Goal: Transaction & Acquisition: Book appointment/travel/reservation

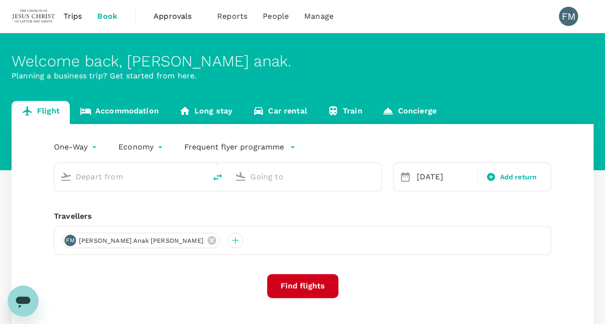
click at [74, 148] on body "Trips Book Approvals 0 Reports People Manage FM Welcome back , [PERSON_NAME] . …" at bounding box center [302, 197] width 605 height 394
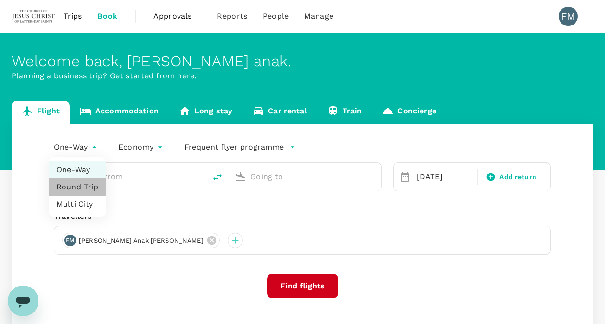
click at [78, 186] on li "Round Trip" at bounding box center [78, 187] width 58 height 17
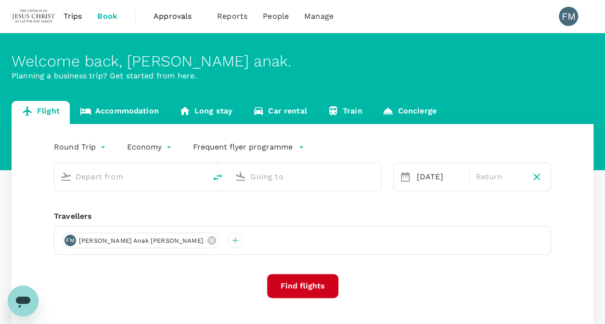
type input "oneway"
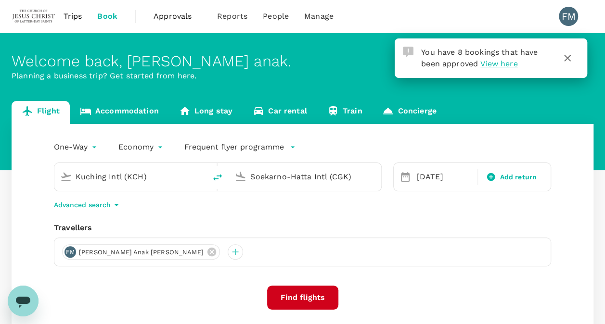
type input "Kuching Intl (KCH)"
type input "Soekarno-Hatta Intl (CGK)"
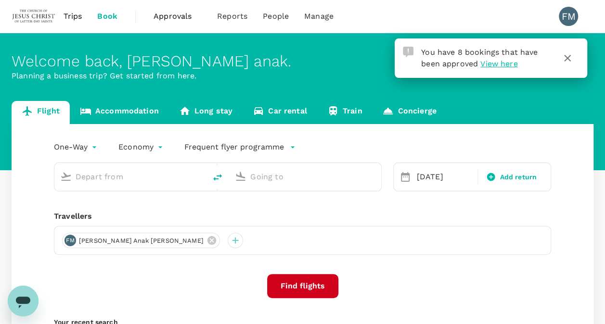
type input "Kuching Intl (KCH)"
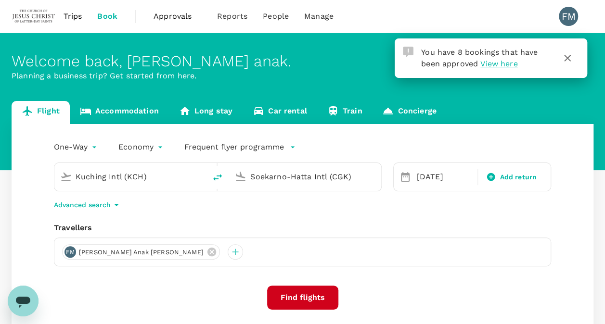
click at [298, 178] on input "Soekarno-Hatta Intl (CGK)" at bounding box center [305, 176] width 110 height 15
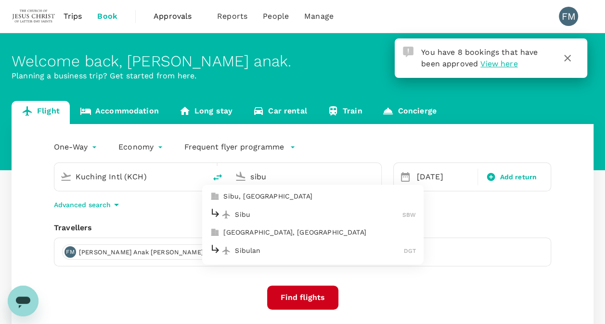
click at [298, 214] on p "Sibu" at bounding box center [319, 215] width 168 height 10
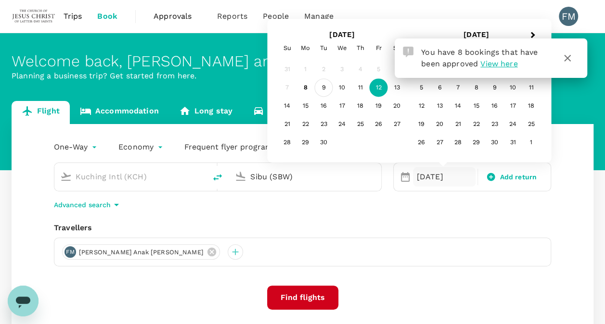
type input "Sibu (SBW)"
click at [325, 91] on div "9" at bounding box center [324, 88] width 18 height 18
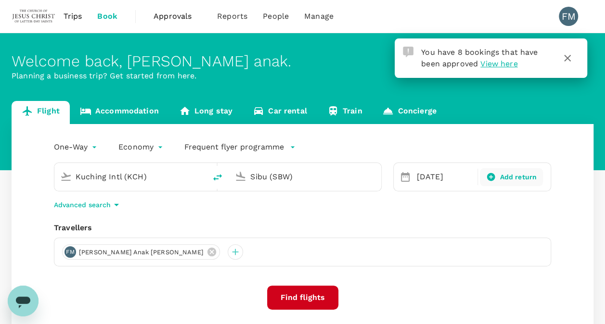
click at [511, 174] on span "Add return" at bounding box center [518, 177] width 37 height 10
type input "roundtrip"
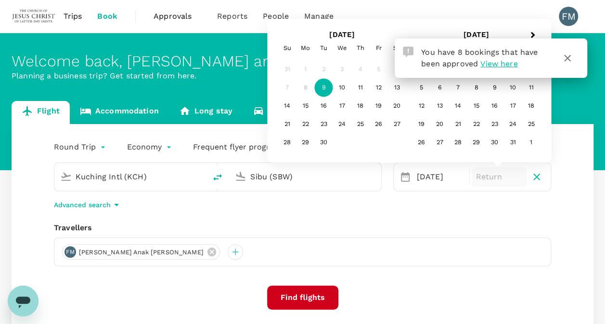
click at [322, 85] on div "9" at bounding box center [324, 88] width 18 height 18
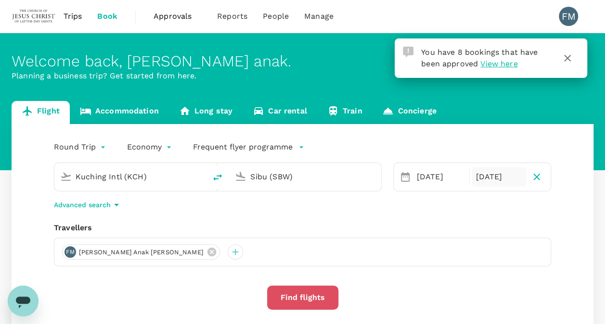
click at [313, 298] on button "Find flights" at bounding box center [302, 298] width 71 height 24
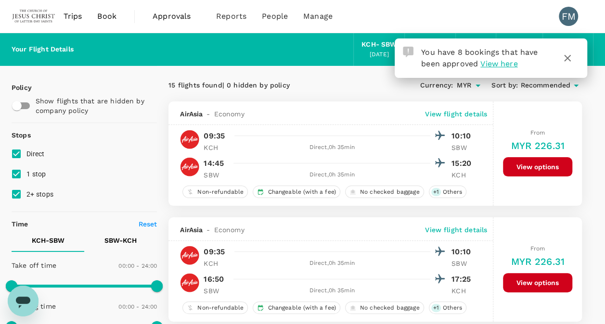
click at [565, 57] on icon "button" at bounding box center [568, 58] width 12 height 12
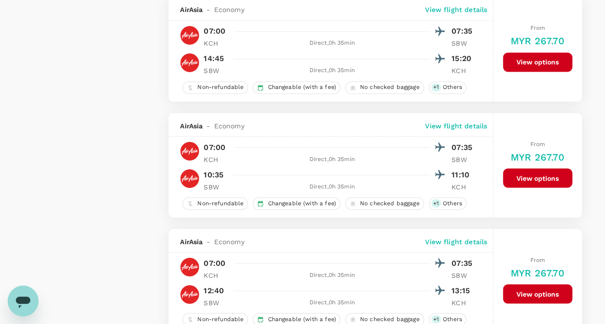
scroll to position [801, 0]
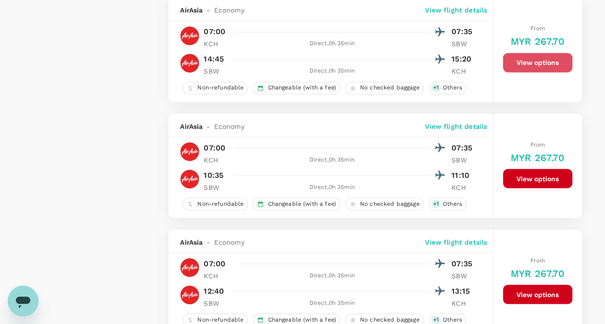
click at [528, 58] on button "View options" at bounding box center [537, 62] width 69 height 19
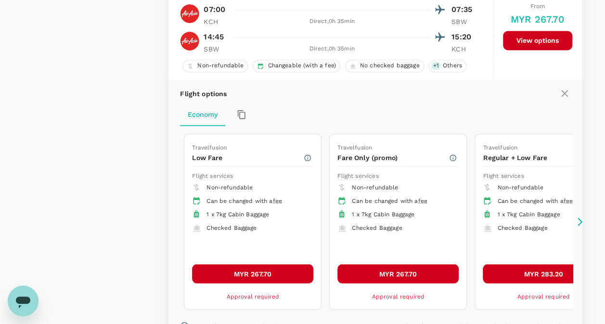
scroll to position [825, 0]
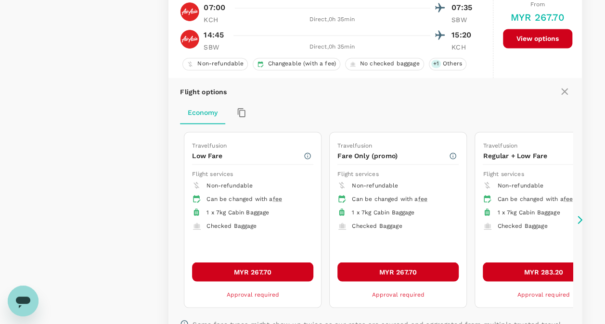
click at [582, 216] on icon at bounding box center [580, 220] width 10 height 10
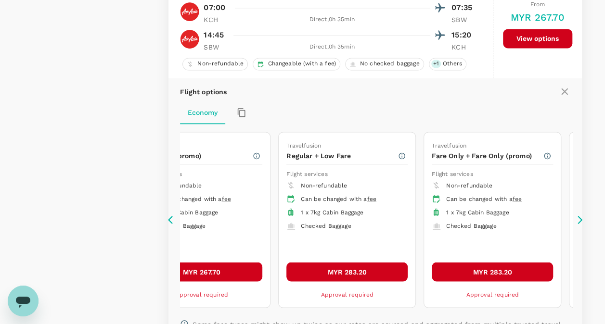
click at [169, 220] on icon at bounding box center [173, 220] width 10 height 10
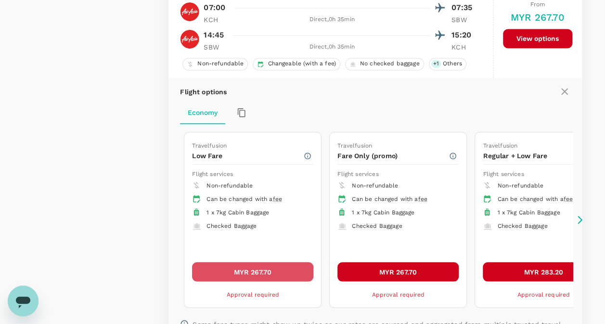
click at [215, 267] on button "MYR 267.70" at bounding box center [252, 271] width 121 height 19
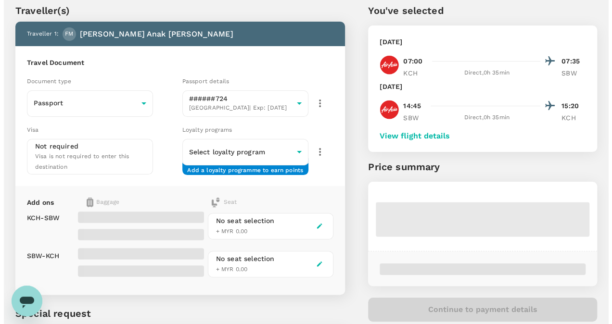
scroll to position [36, 0]
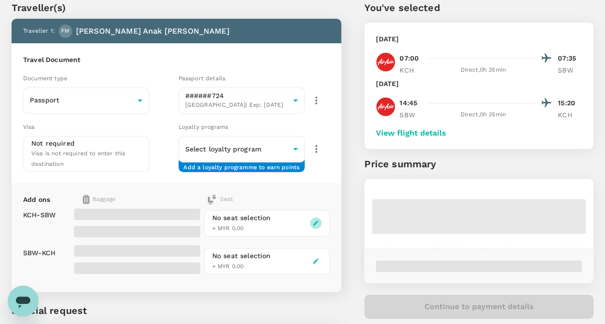
click at [317, 221] on icon "button" at bounding box center [315, 223] width 5 height 5
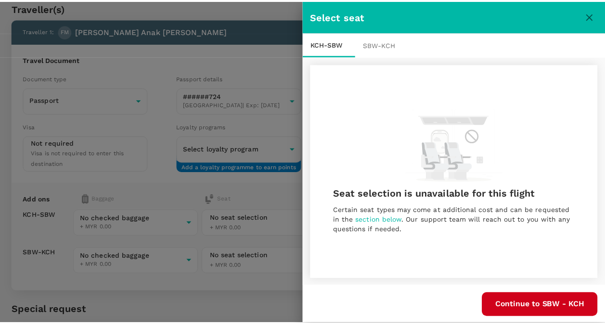
scroll to position [1, 0]
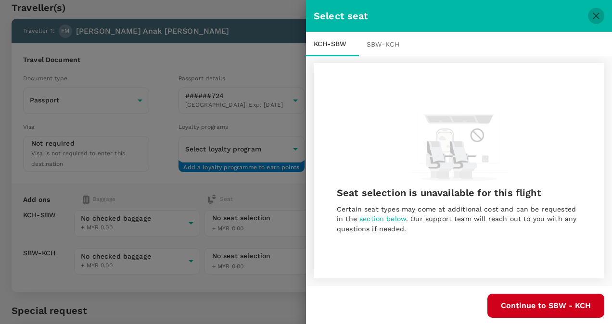
click at [591, 17] on icon "close" at bounding box center [597, 16] width 12 height 12
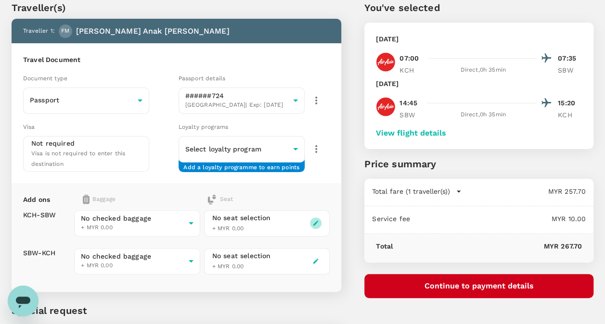
click at [316, 221] on icon "button" at bounding box center [315, 223] width 5 height 5
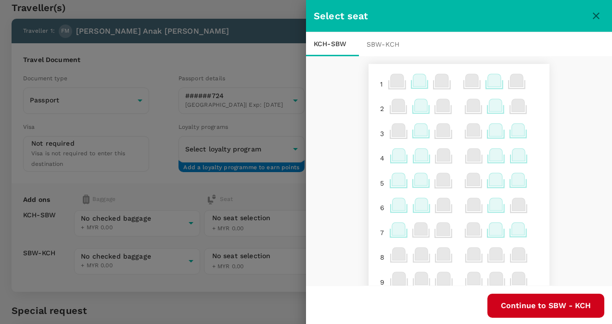
click at [512, 127] on icon at bounding box center [518, 130] width 13 height 13
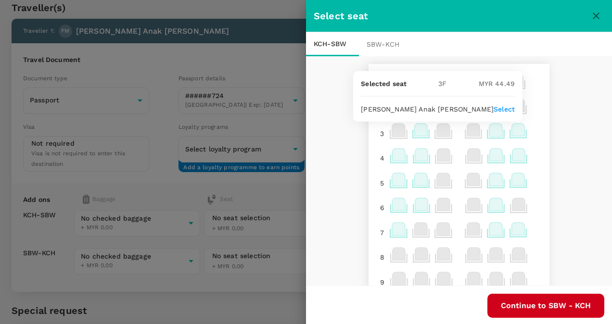
click at [505, 113] on p "Select" at bounding box center [504, 109] width 21 height 10
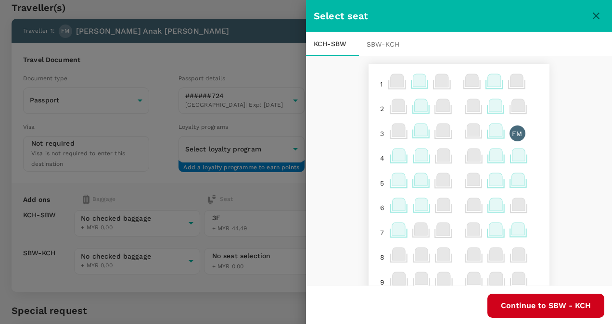
click at [392, 42] on div "SBW - KCH" at bounding box center [385, 44] width 53 height 24
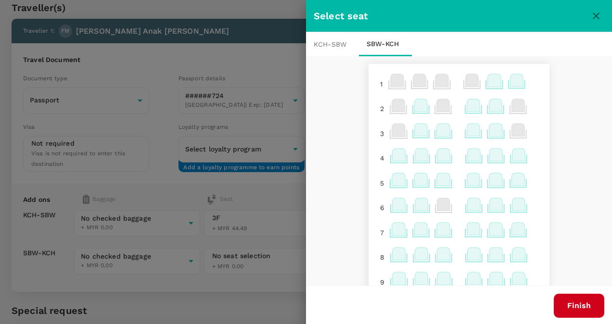
click at [467, 104] on icon at bounding box center [473, 105] width 13 height 13
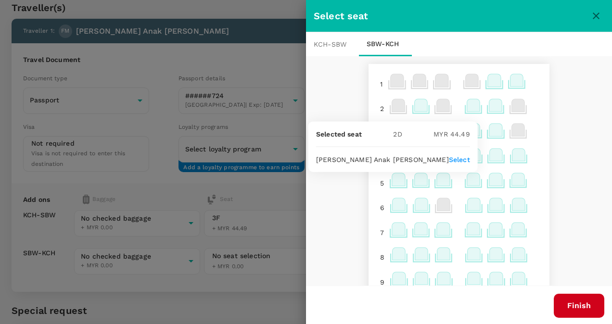
click at [563, 127] on div "1 2 3 4 5 6 7 8 9 10 11 Exit Exit 12 Exit Exit 14 15 16 17 18 19 20 21 22 23 24…" at bounding box center [459, 171] width 306 height 231
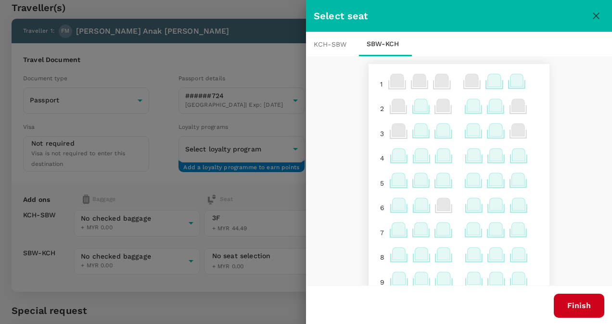
click at [393, 155] on icon at bounding box center [399, 155] width 13 height 13
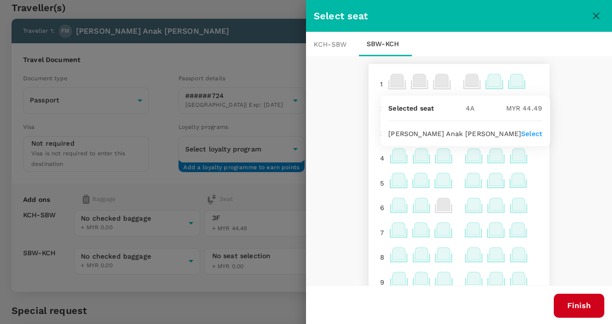
click at [521, 133] on p "Select" at bounding box center [531, 134] width 21 height 10
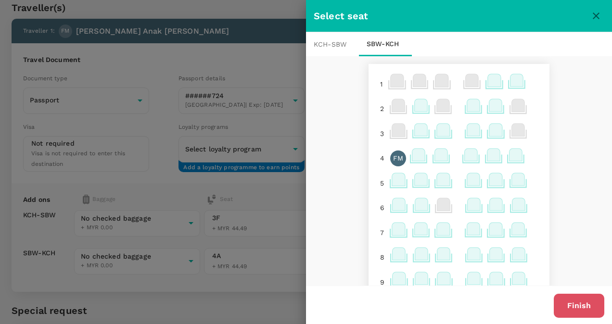
click at [574, 311] on button "Finish" at bounding box center [579, 306] width 51 height 24
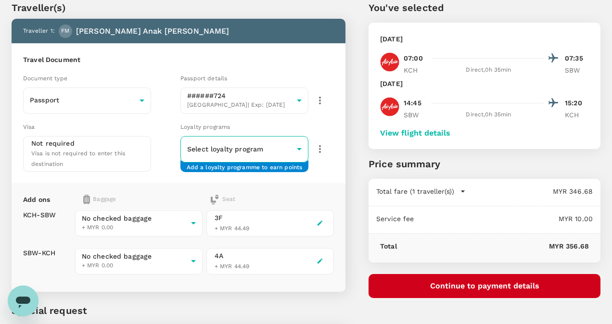
click at [294, 147] on body "Back to flight results Flight review Traveller(s) Traveller 1 : FM [PERSON_NAME…" at bounding box center [306, 194] width 612 height 461
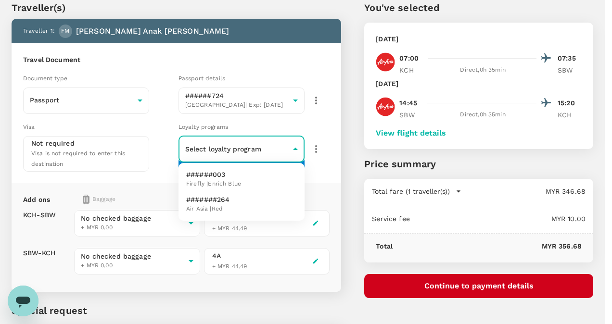
click at [270, 199] on li "#######264 Air Asia | Red" at bounding box center [242, 204] width 126 height 25
type input "2b66e64d-42b5-4531-83bb-4a41ad411e7d"
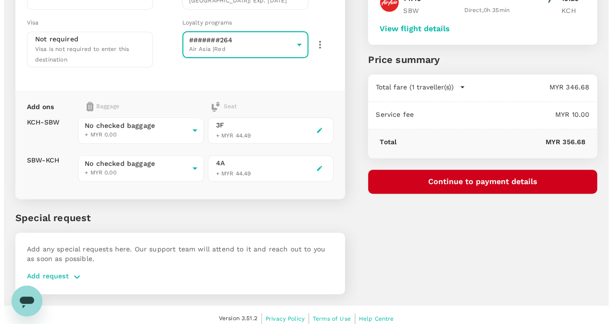
scroll to position [141, 0]
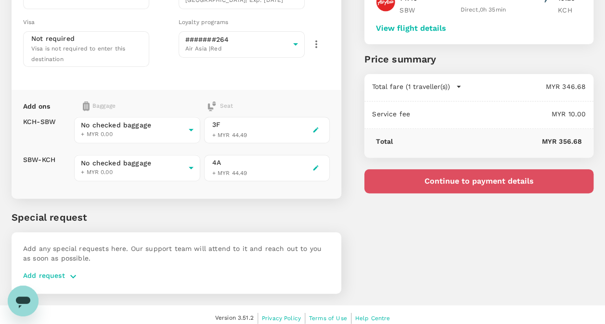
click at [454, 176] on button "Continue to payment details" at bounding box center [478, 181] width 229 height 24
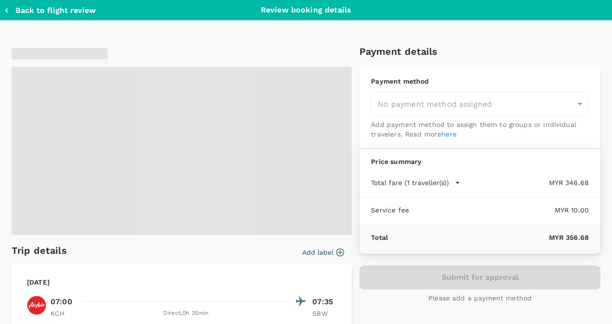
type input "9bd44508-0115-40ee-9baa-a4db79ee987c"
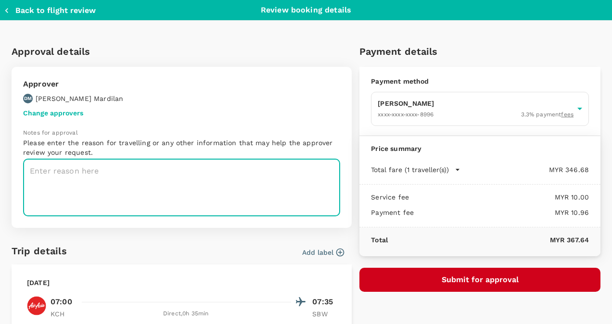
click at [150, 171] on textarea at bounding box center [181, 187] width 317 height 57
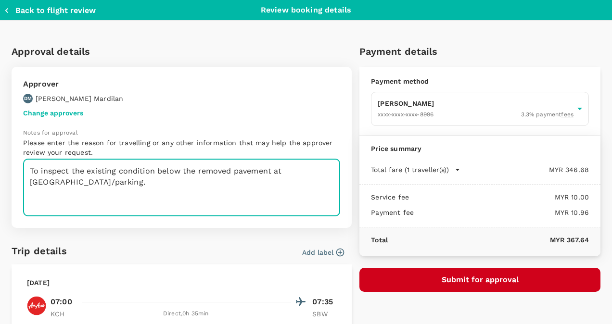
scroll to position [115, 0]
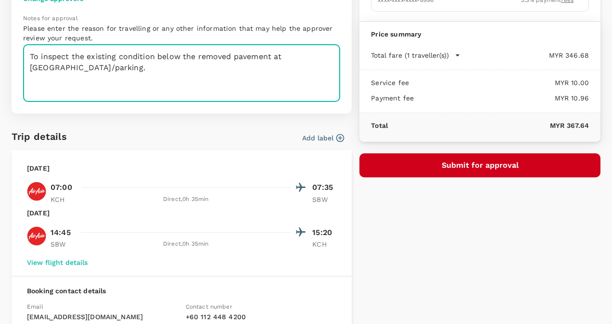
type textarea "To inspect the existing condition below the removed pavement at [GEOGRAPHIC_DAT…"
click at [450, 168] on button "Submit for approval" at bounding box center [480, 166] width 241 height 24
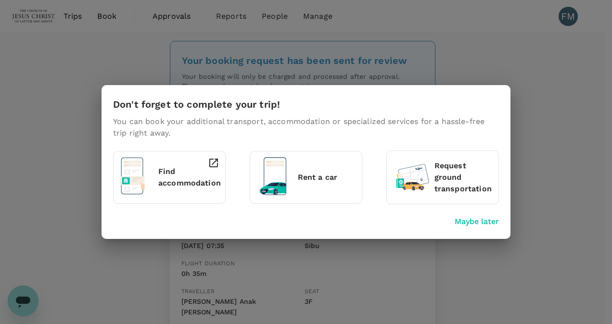
click at [465, 219] on p "Maybe later" at bounding box center [477, 222] width 44 height 12
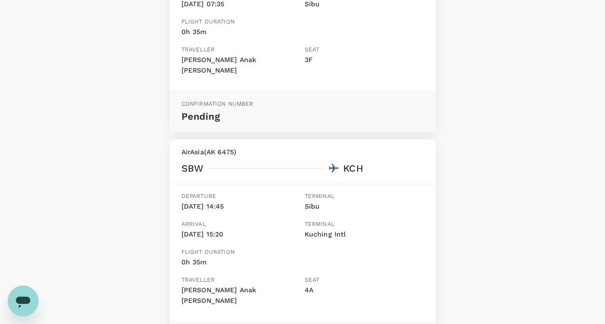
scroll to position [346, 0]
